Goal: Task Accomplishment & Management: Manage account settings

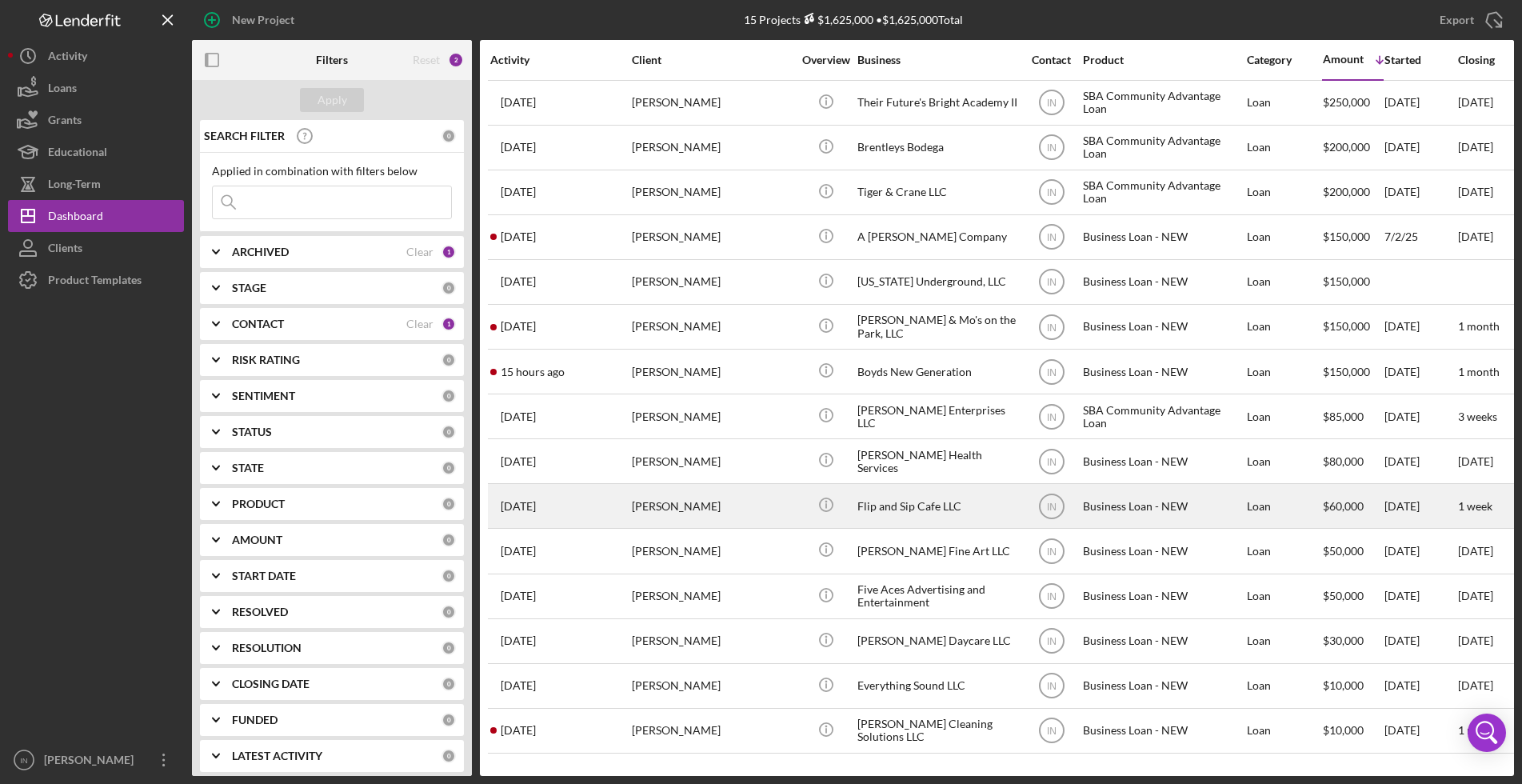
click at [688, 504] on div "[PERSON_NAME]" at bounding box center [712, 506] width 160 height 42
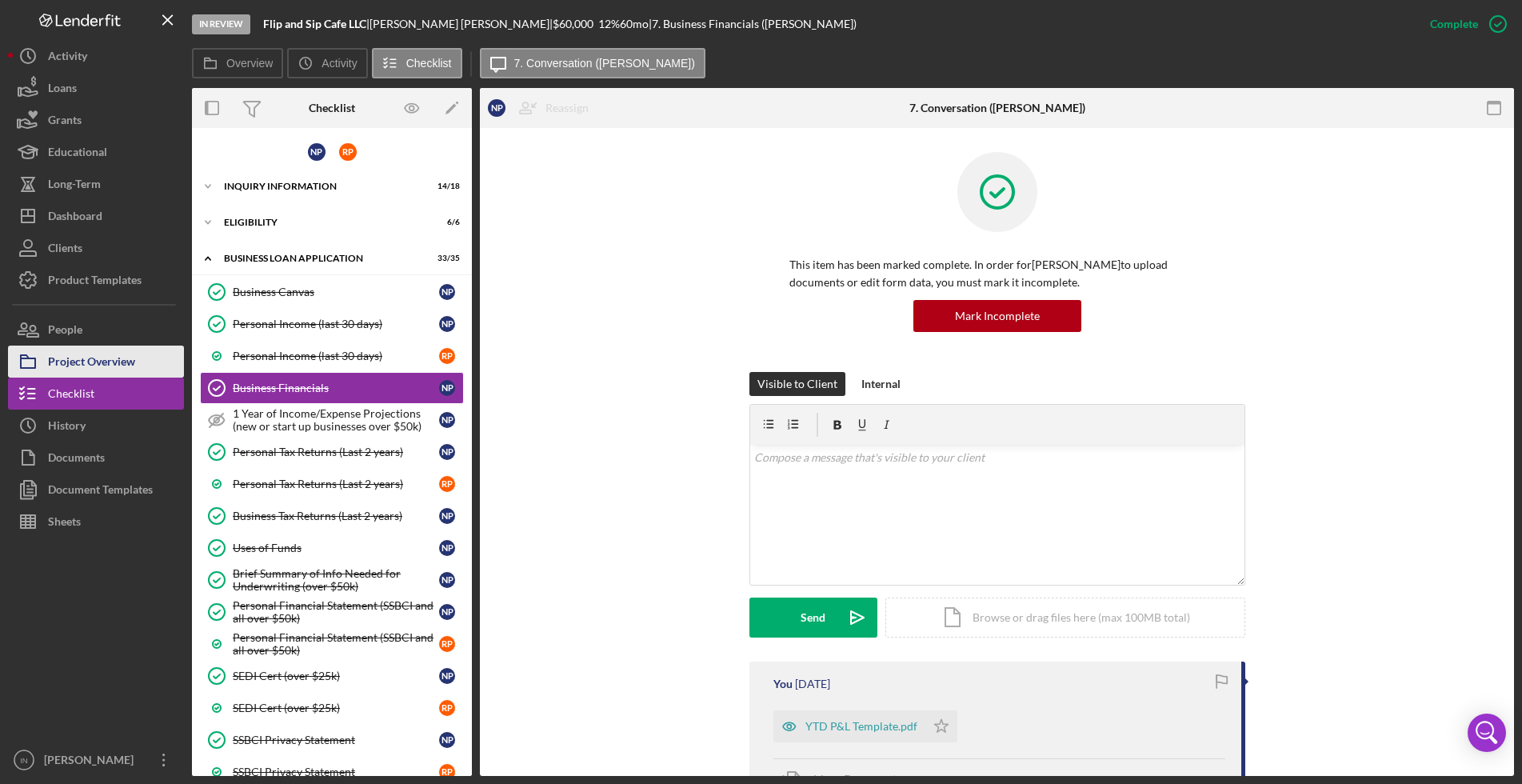
click at [109, 358] on div "Project Overview" at bounding box center [92, 363] width 87 height 36
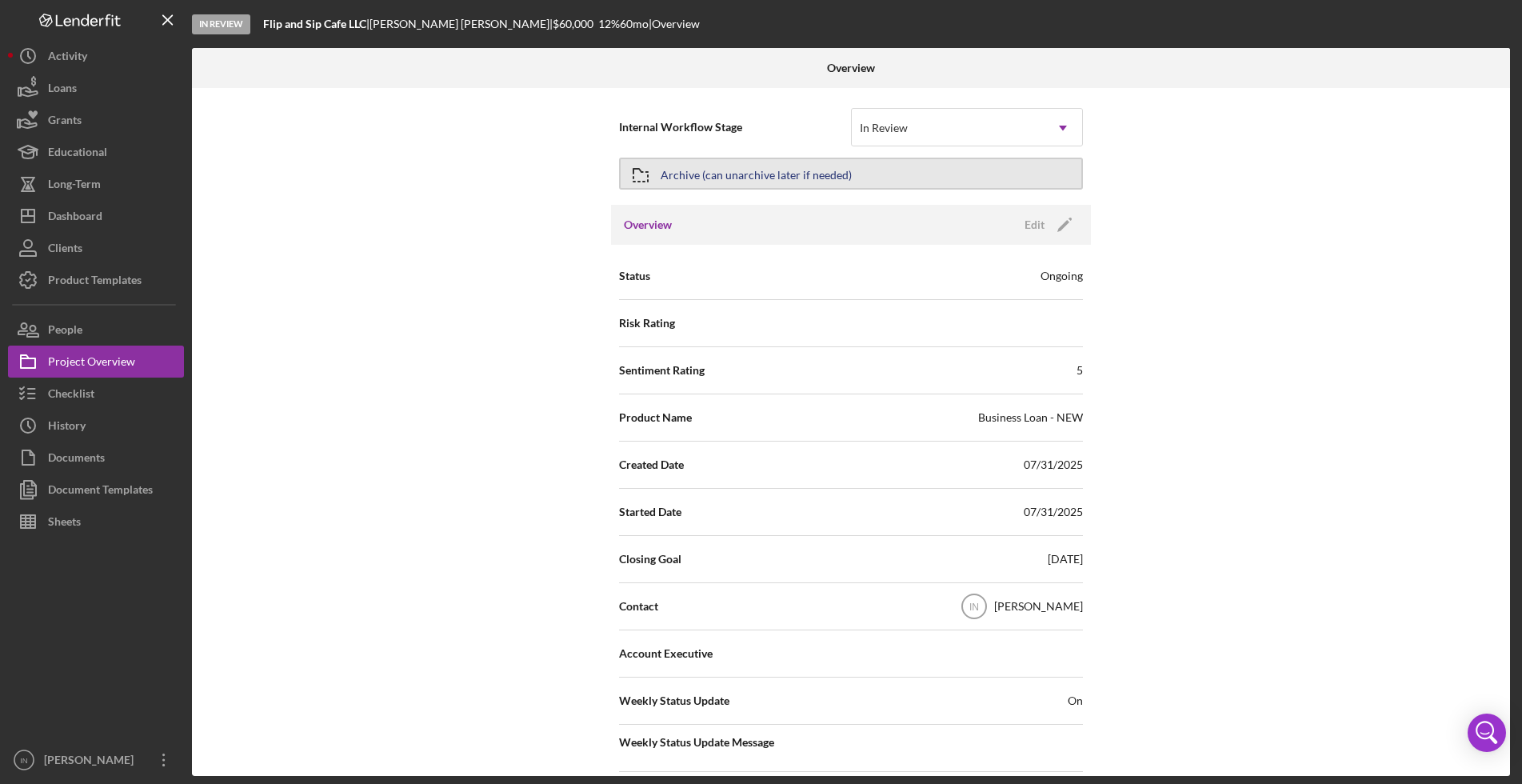
click at [889, 167] on button "Archive (can unarchive later if needed)" at bounding box center [851, 174] width 464 height 32
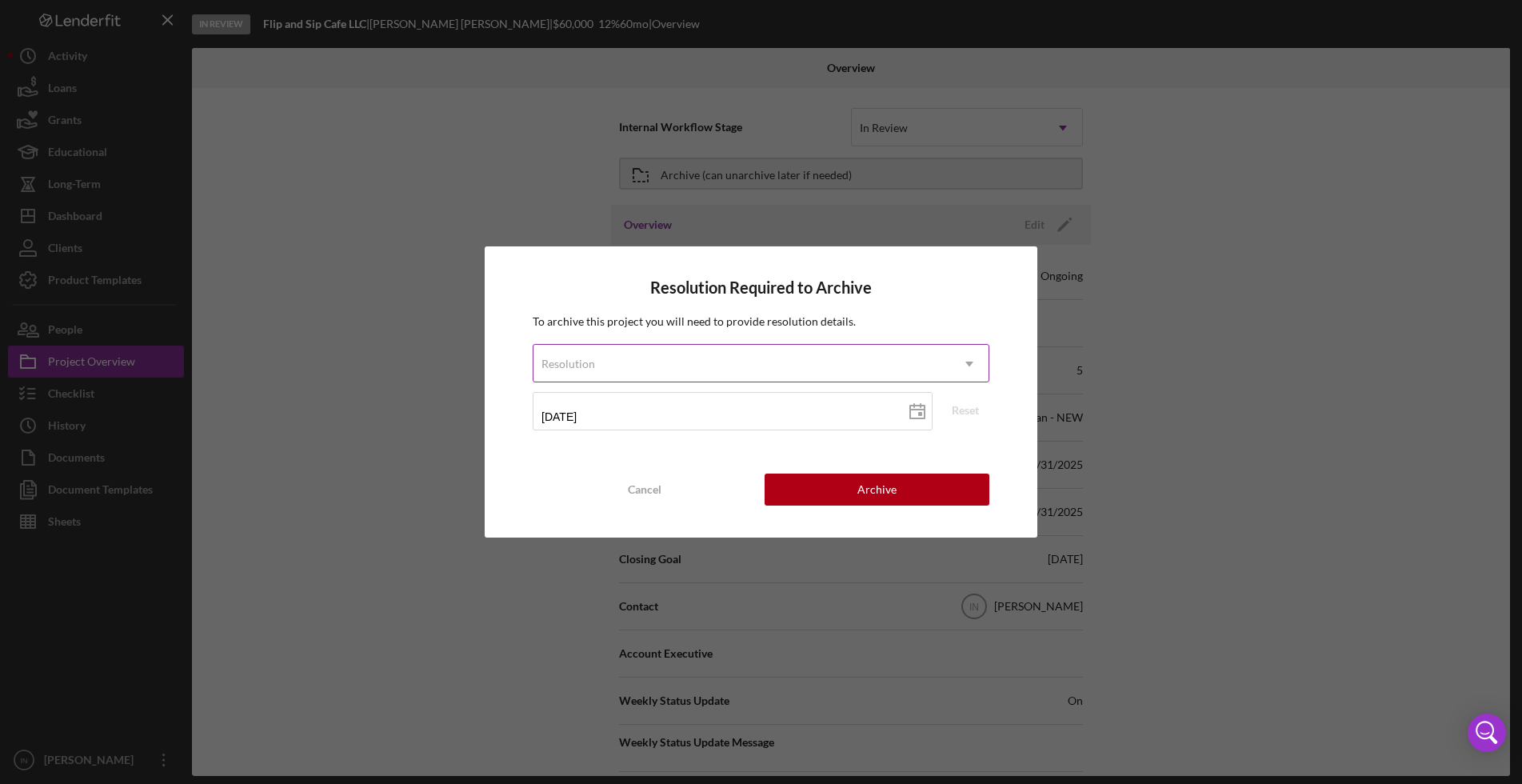
click at [761, 361] on div "Resolution" at bounding box center [742, 363] width 417 height 37
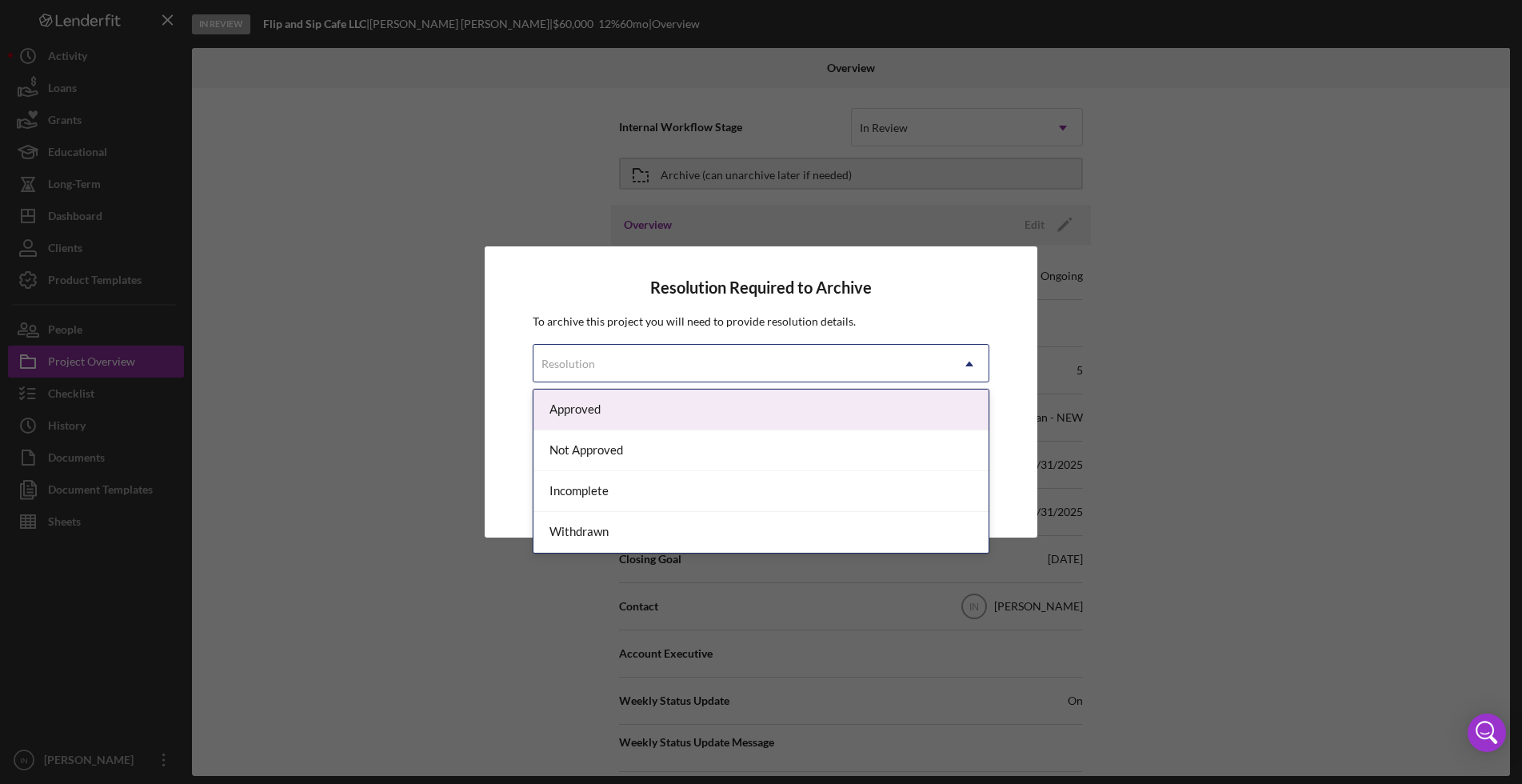
click at [628, 399] on div "Approved" at bounding box center [761, 409] width 455 height 41
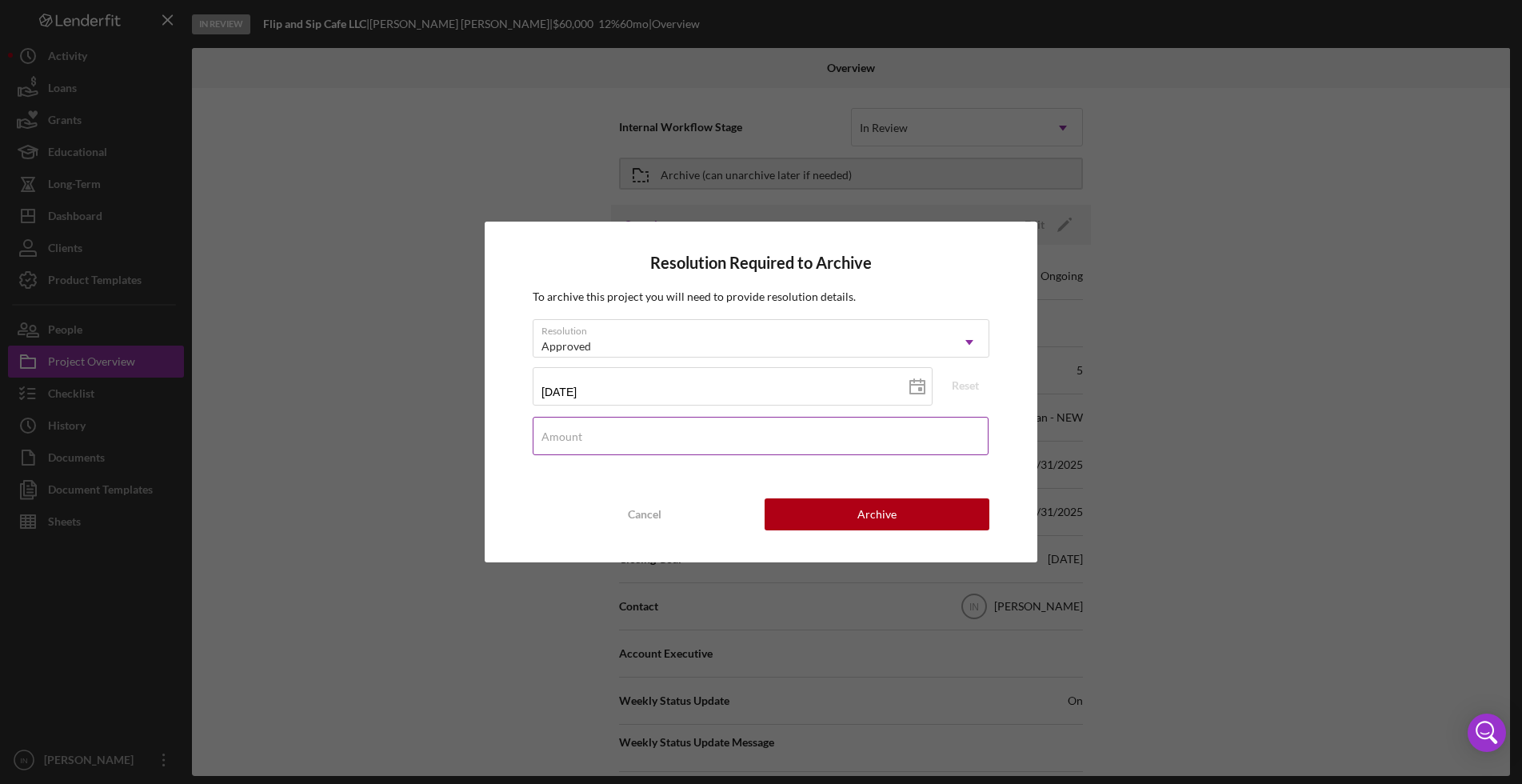
click at [694, 448] on input "Amount" at bounding box center [760, 436] width 456 height 39
type input "$10,000,000"
click at [839, 511] on button "Archive" at bounding box center [876, 514] width 224 height 32
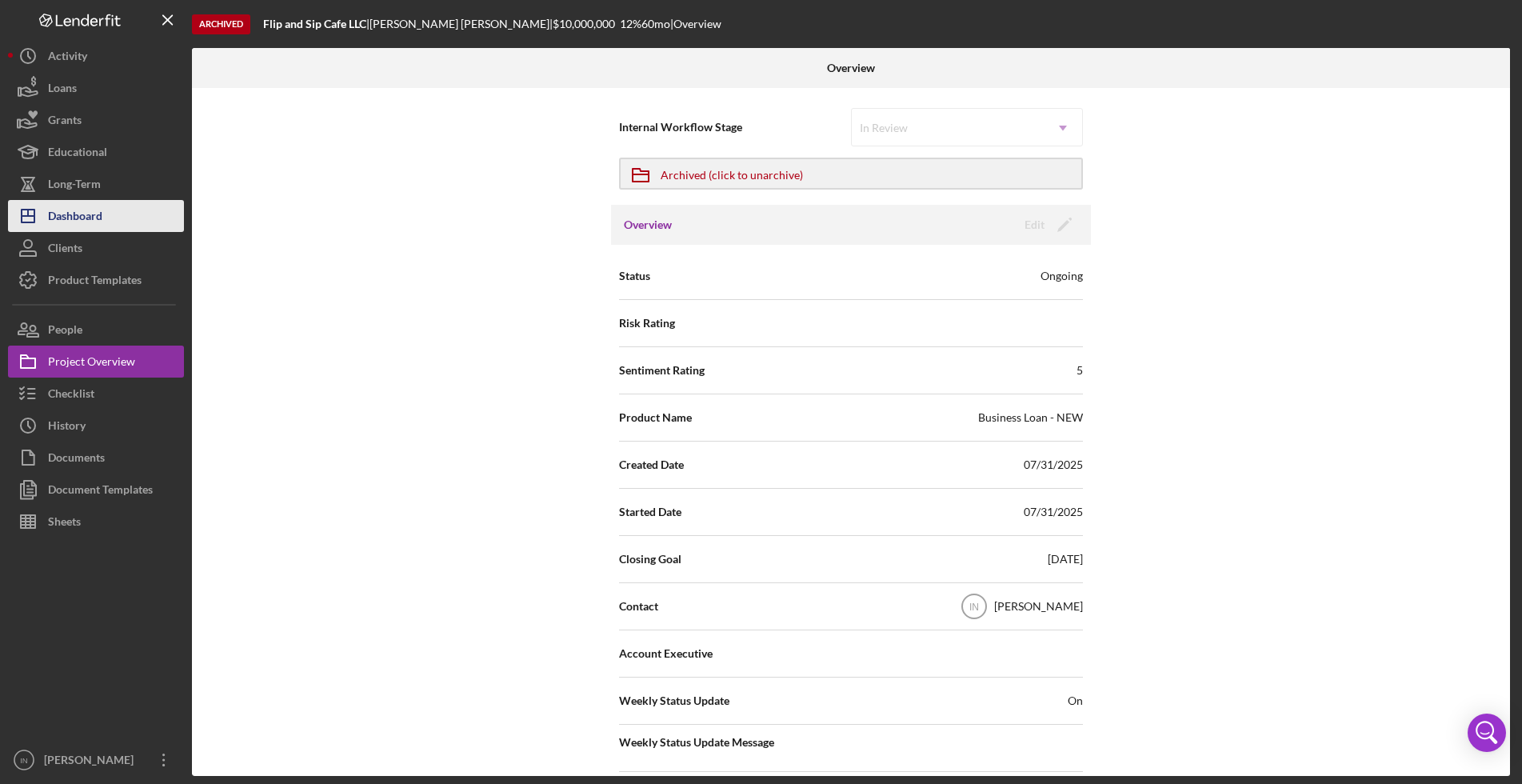
click at [105, 212] on button "Icon/Dashboard Dashboard" at bounding box center [95, 216] width 176 height 32
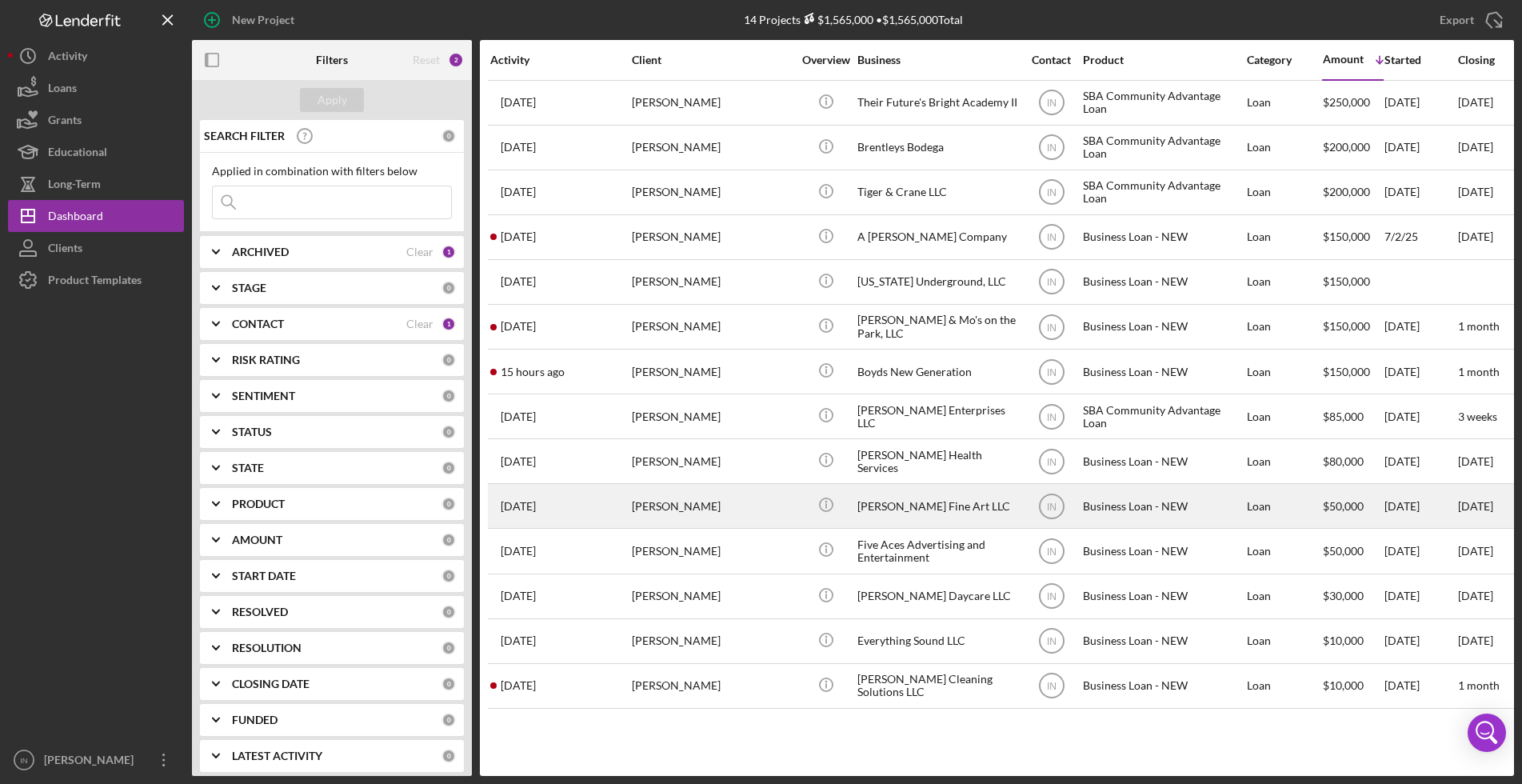
click at [915, 497] on div "[PERSON_NAME] Fine Art LLC" at bounding box center [938, 506] width 160 height 42
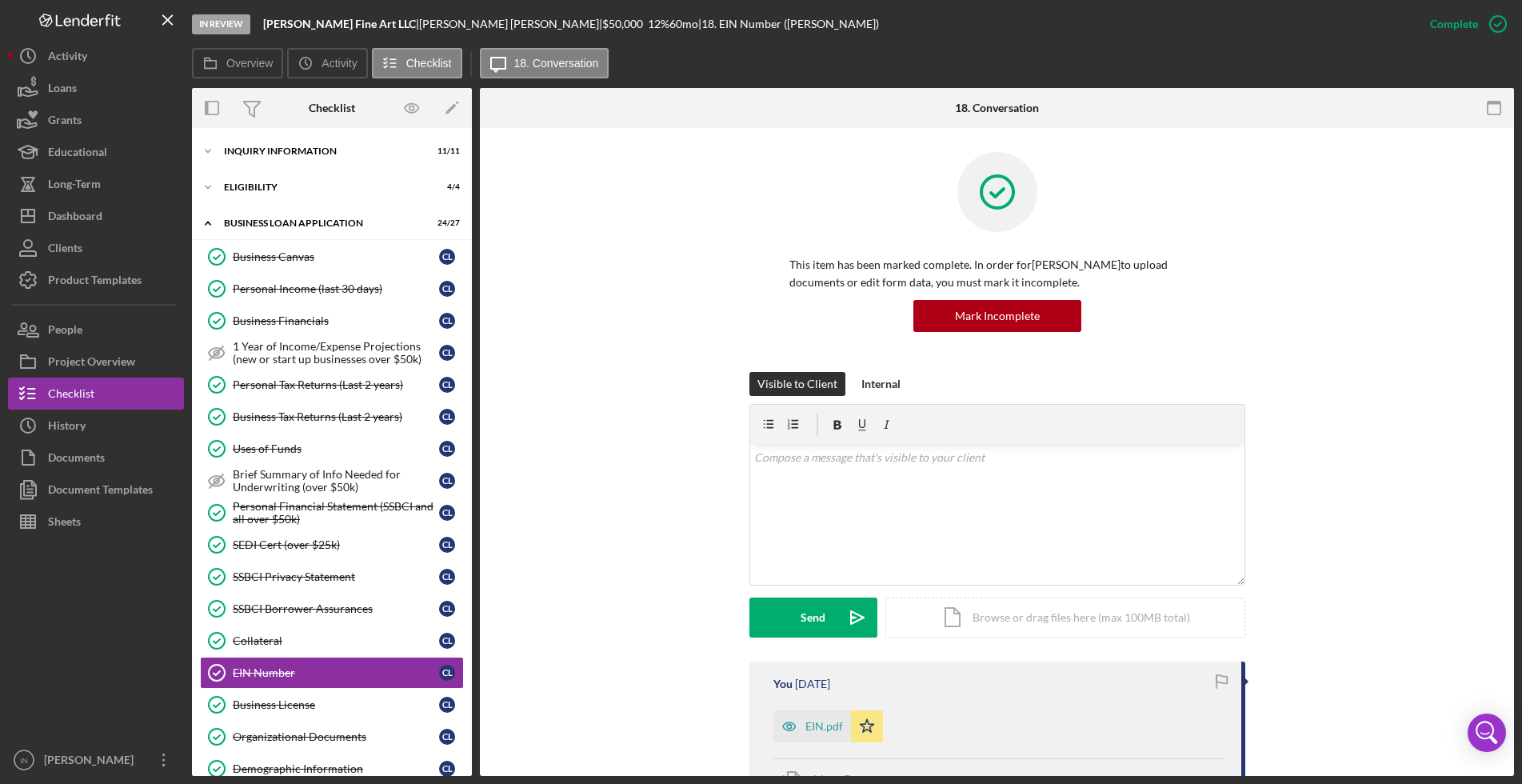
scroll to position [220, 0]
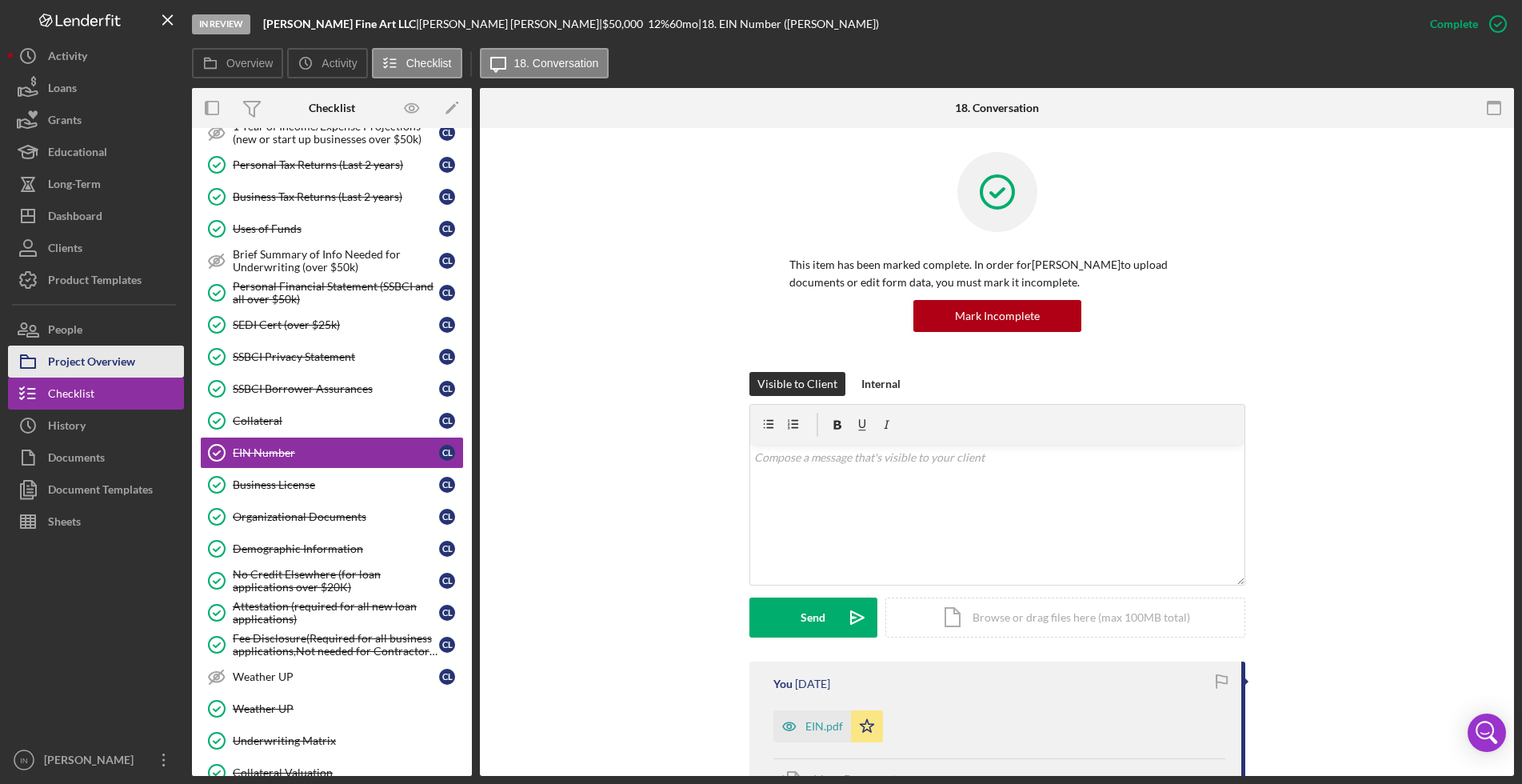
click at [101, 348] on div "Project Overview" at bounding box center [92, 363] width 87 height 36
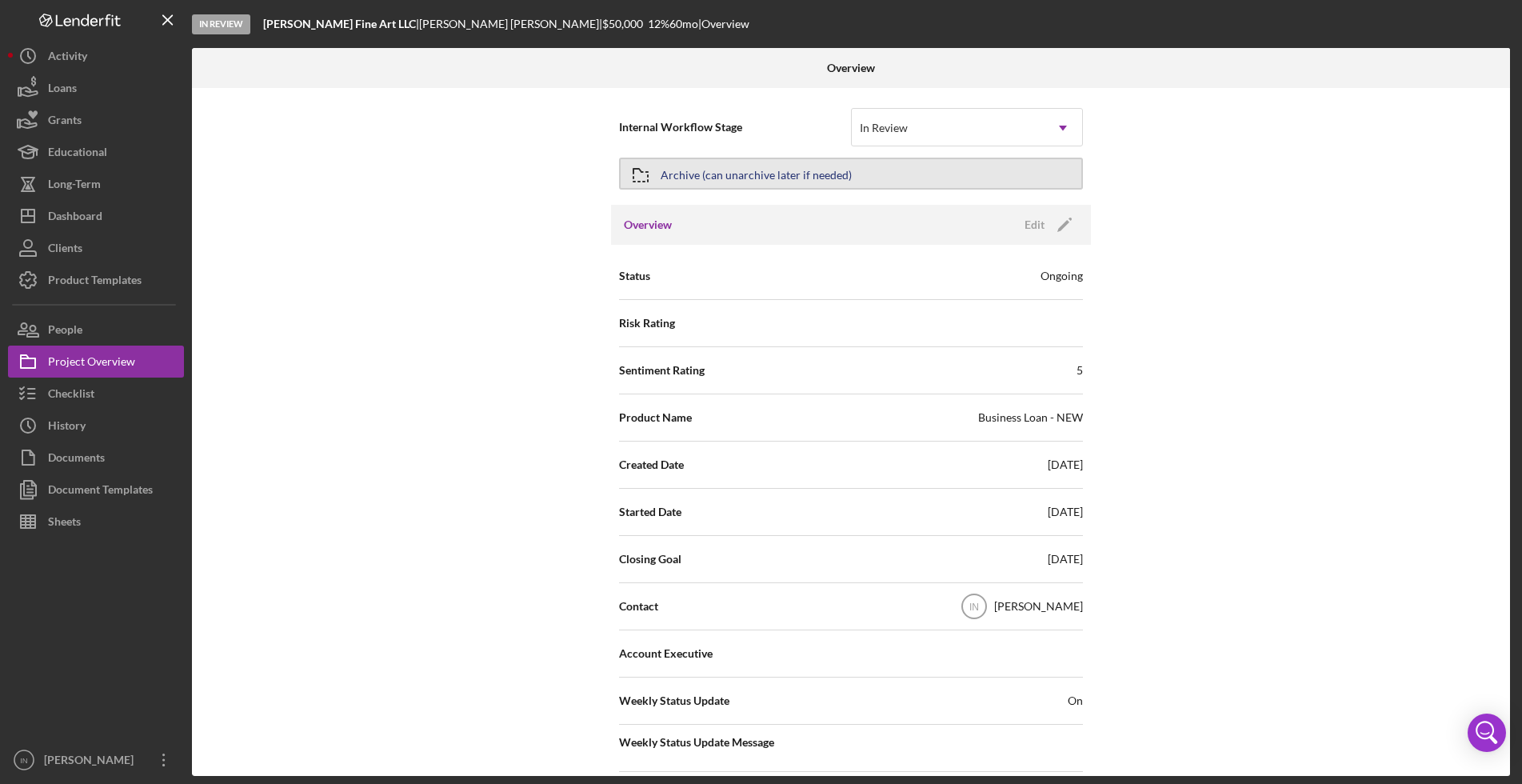
click at [890, 170] on button "Archive (can unarchive later if needed)" at bounding box center [851, 174] width 464 height 32
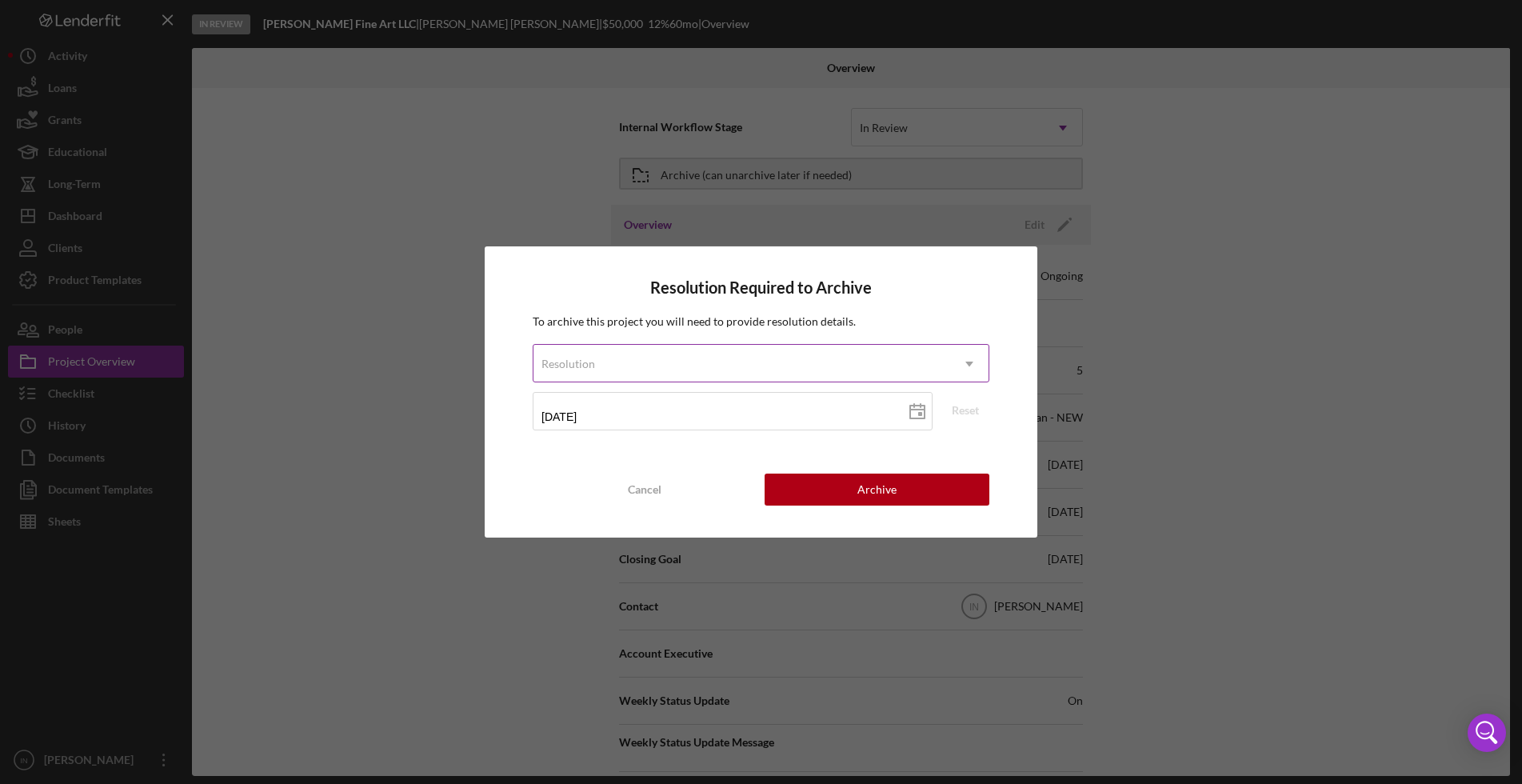
click at [650, 366] on div "Resolution" at bounding box center [742, 363] width 417 height 37
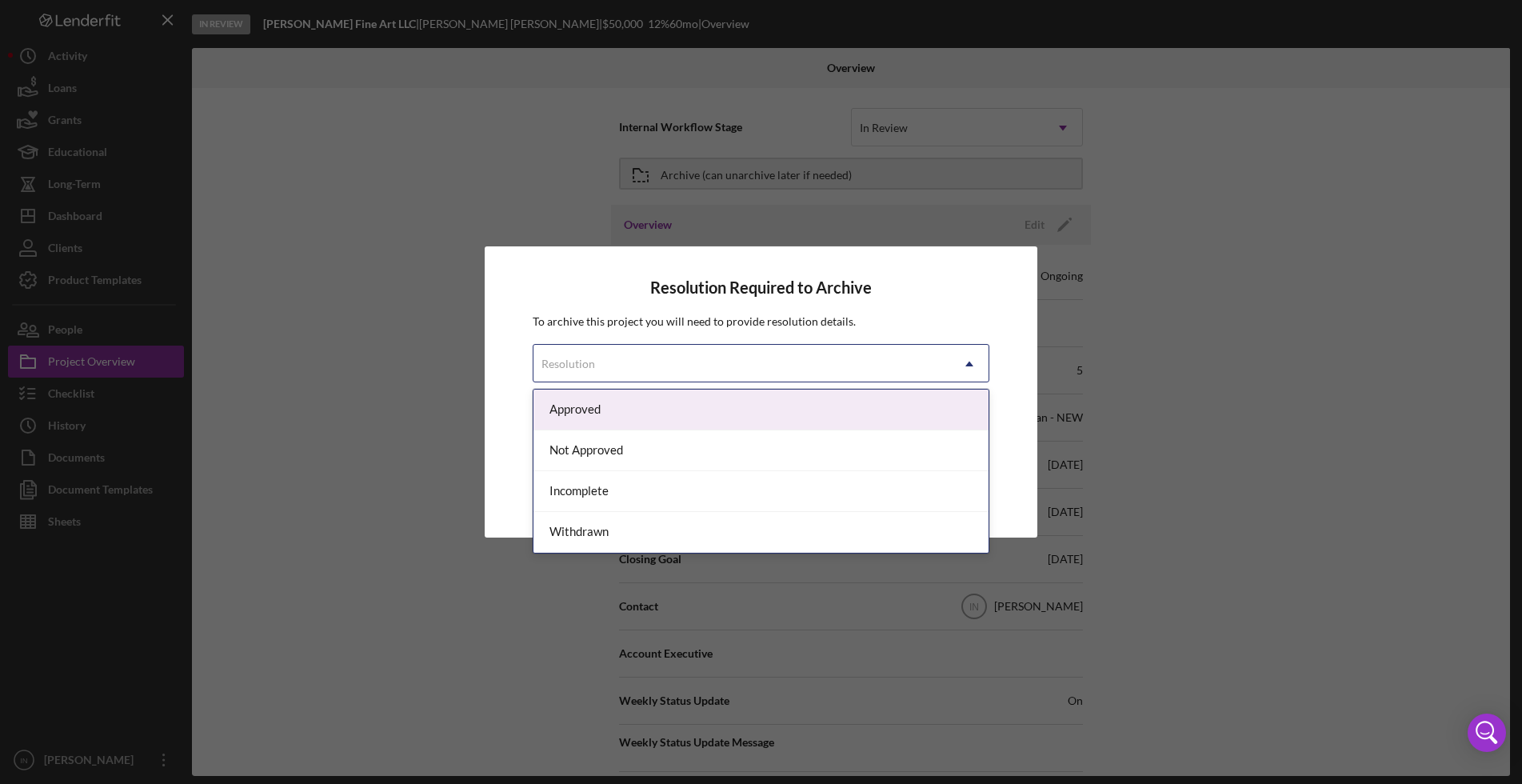
click at [627, 401] on div "Approved" at bounding box center [761, 409] width 455 height 41
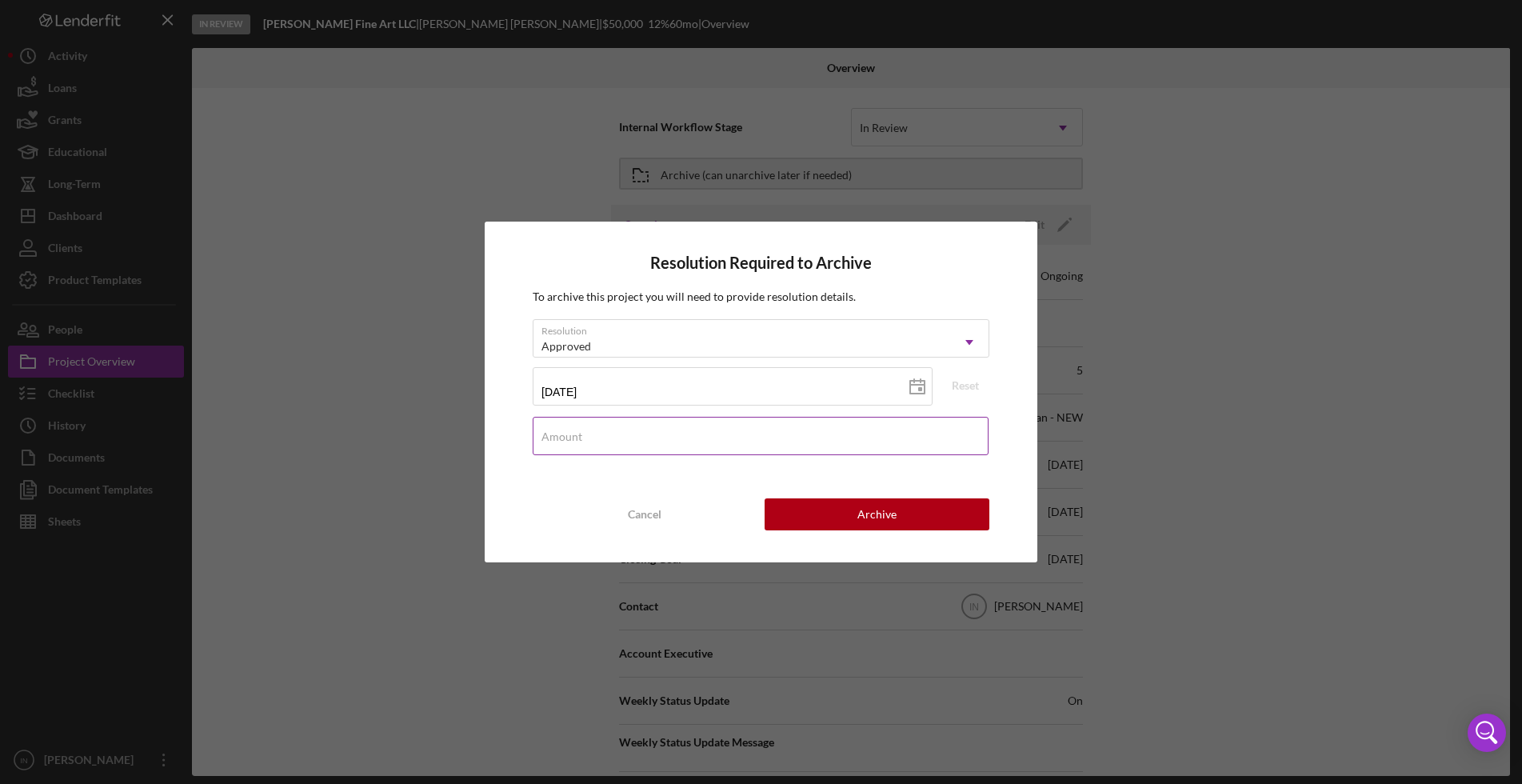
click at [674, 443] on input "Amount" at bounding box center [760, 436] width 456 height 39
type input "$50,000"
click at [872, 516] on div "Archive" at bounding box center [878, 514] width 40 height 32
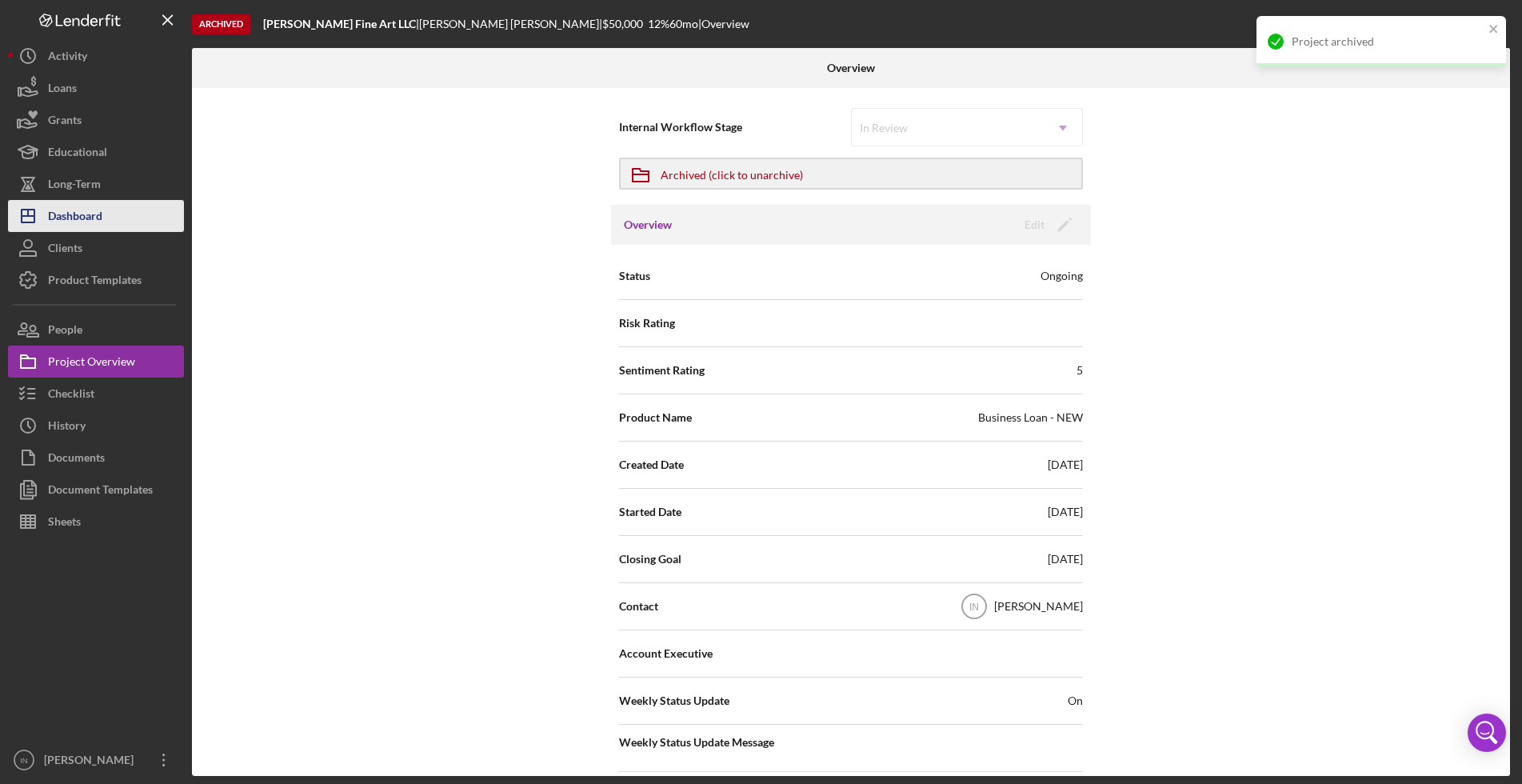
click at [81, 220] on div "Dashboard" at bounding box center [75, 218] width 55 height 36
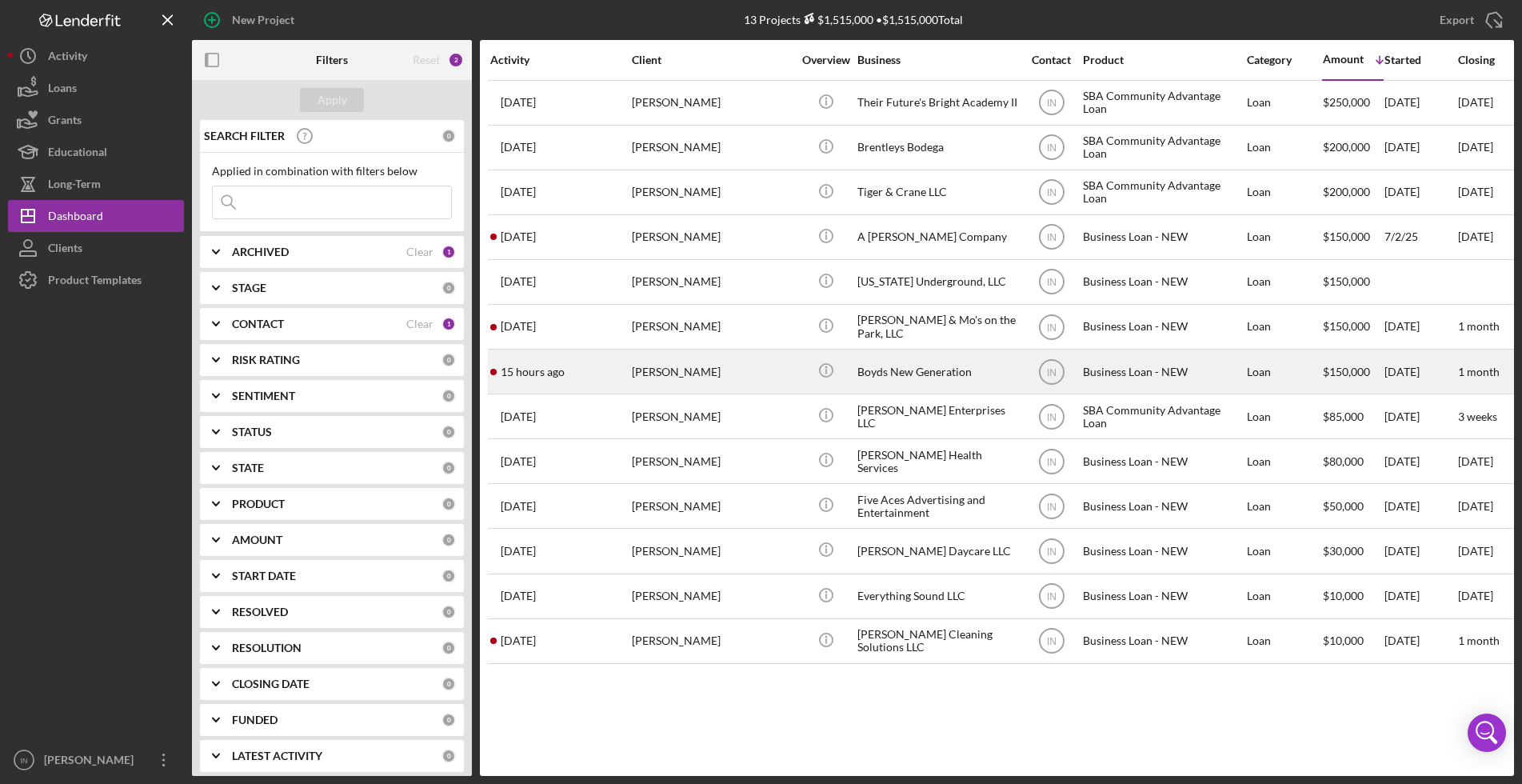
click at [643, 373] on div "[PERSON_NAME]" at bounding box center [712, 371] width 160 height 42
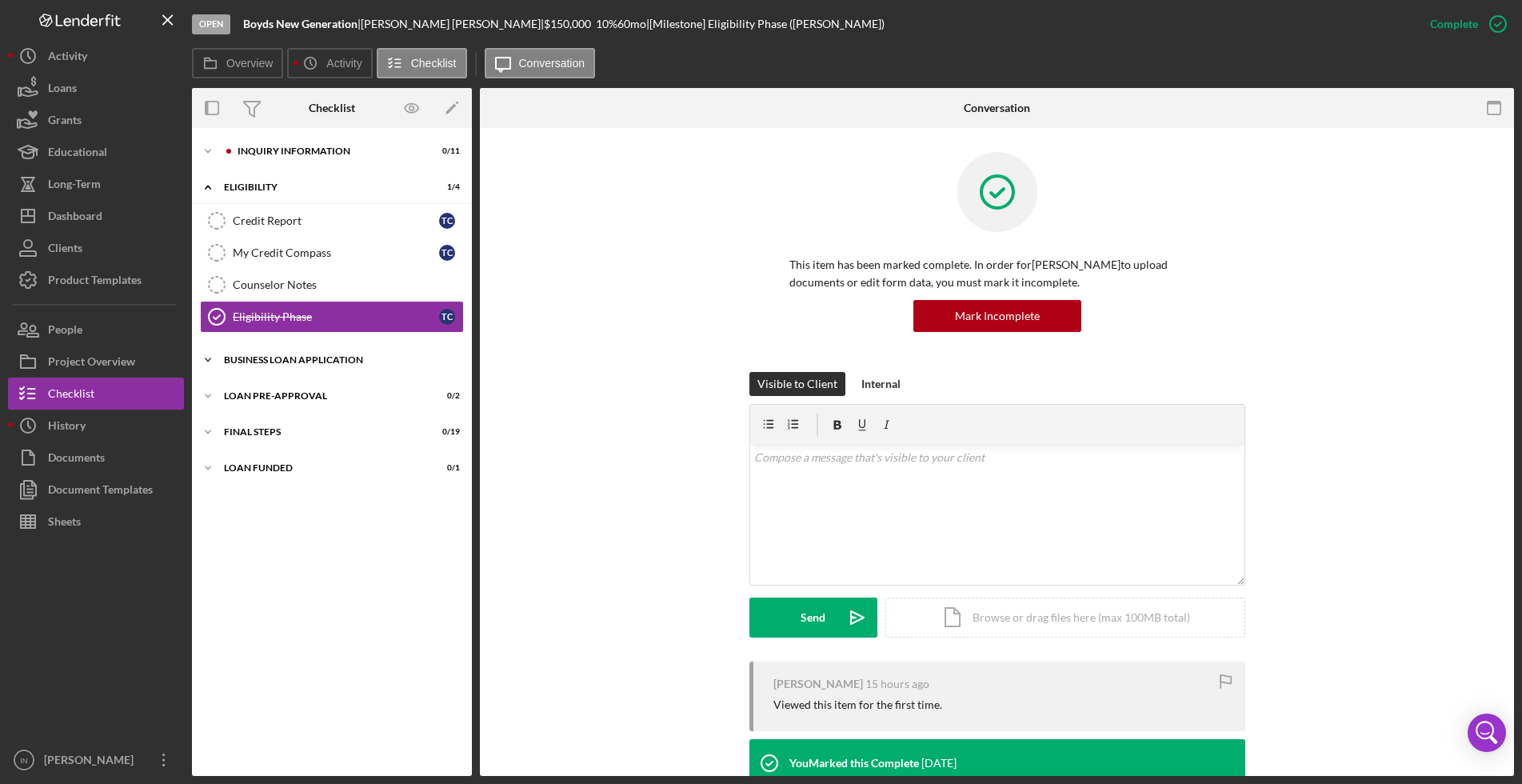
click at [273, 353] on div "Icon/Expander BUSINESS LOAN APPLICATION 0 / 31" at bounding box center [331, 359] width 280 height 32
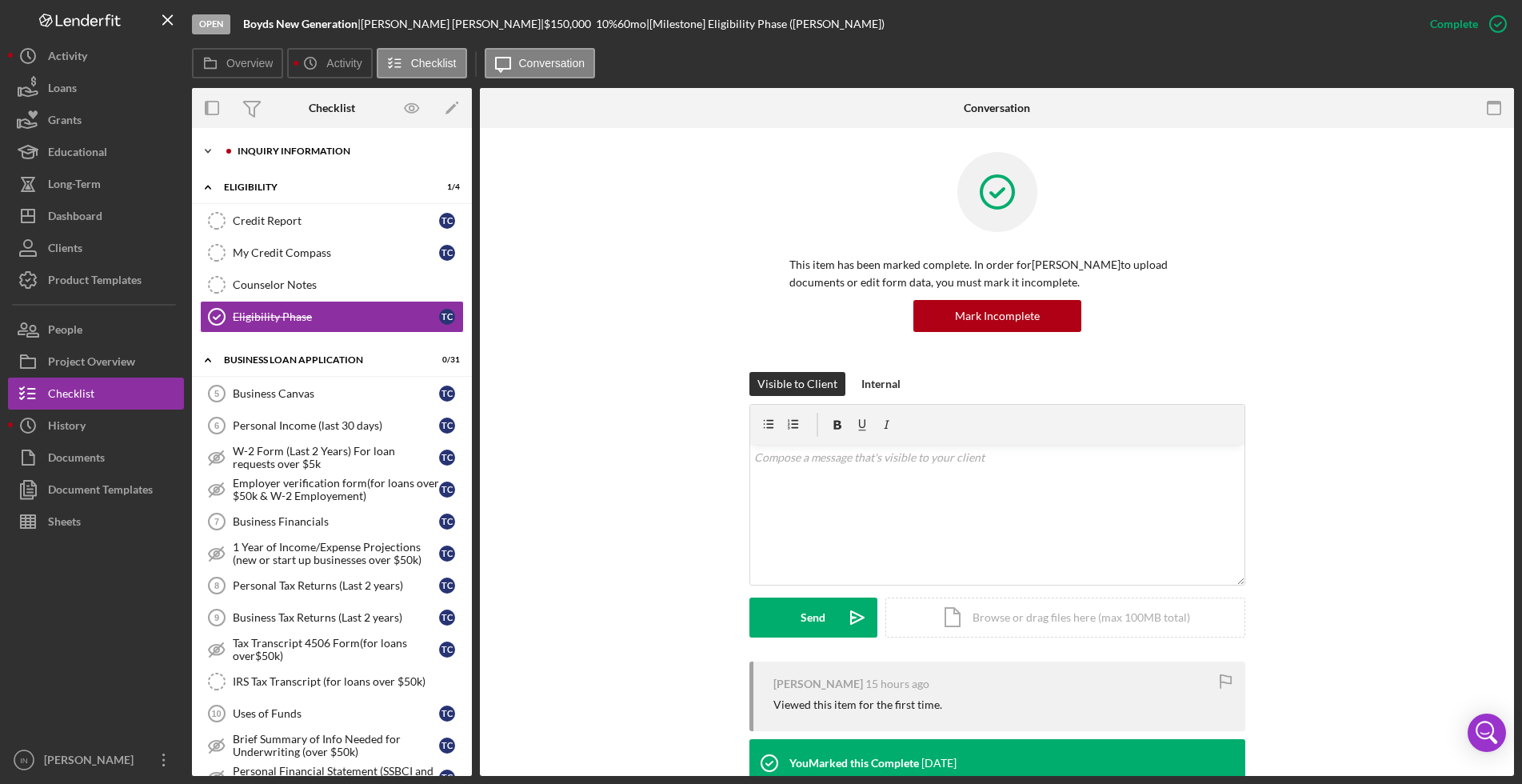
click at [324, 154] on div "INQUIRY INFORMATION" at bounding box center [344, 151] width 214 height 9
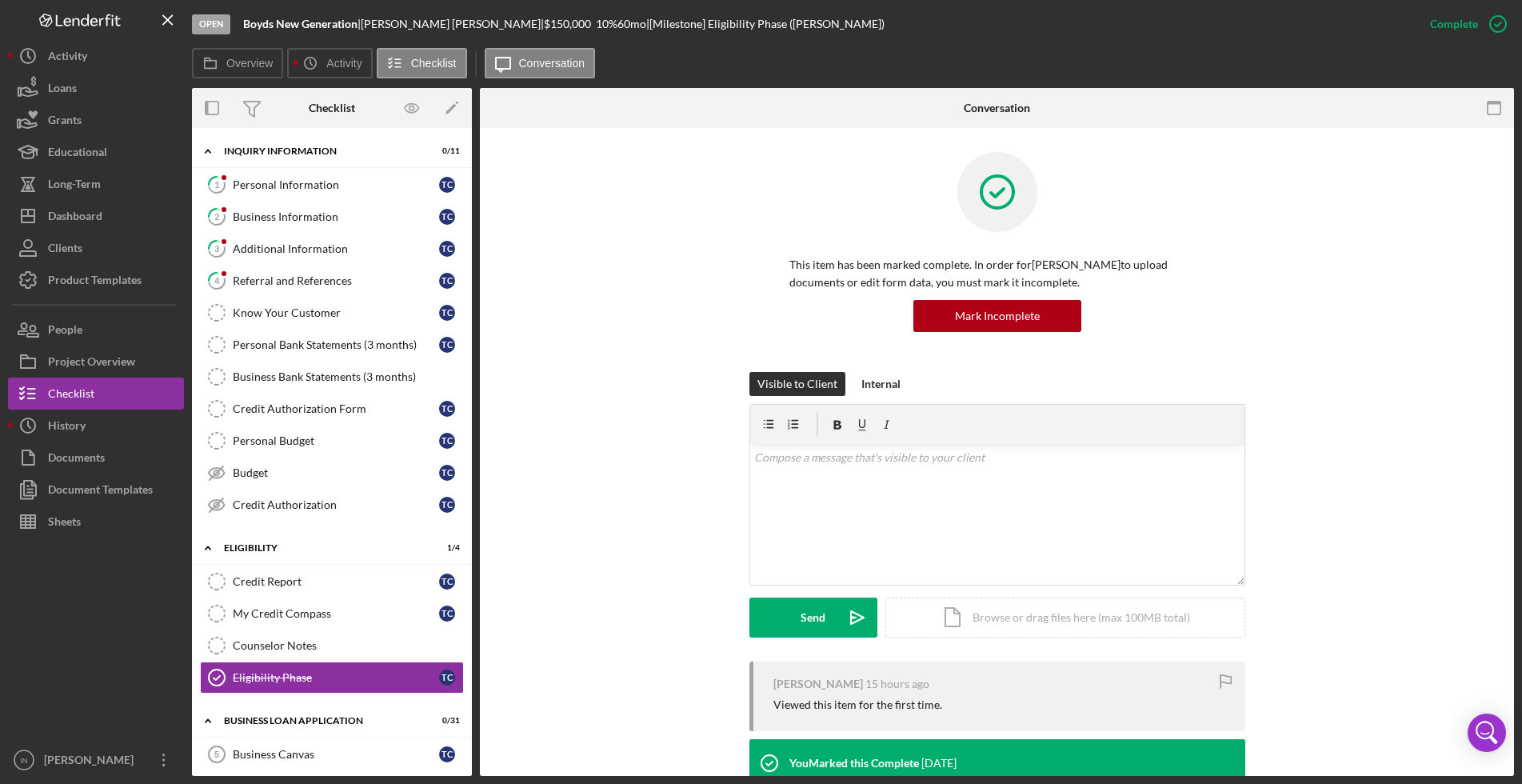
click at [1489, 282] on div "This item has been marked complete. In order for [PERSON_NAME] to upload docume…" at bounding box center [997, 571] width 1034 height 886
